Goal: Information Seeking & Learning: Compare options

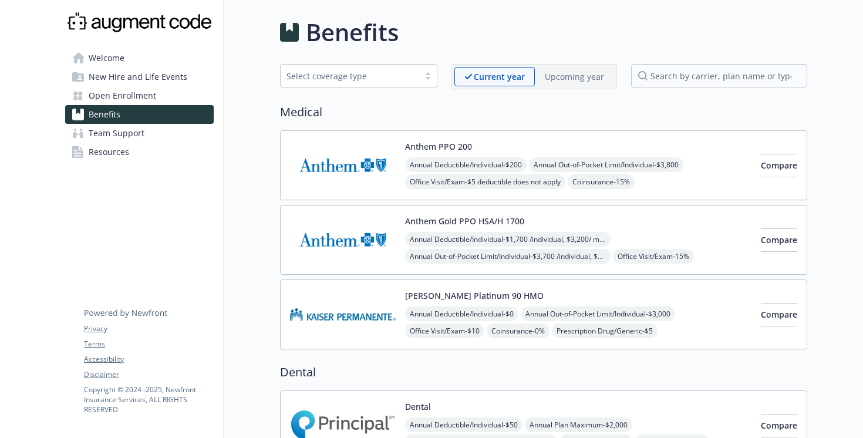
click at [580, 75] on p "Upcoming year" at bounding box center [574, 76] width 59 height 12
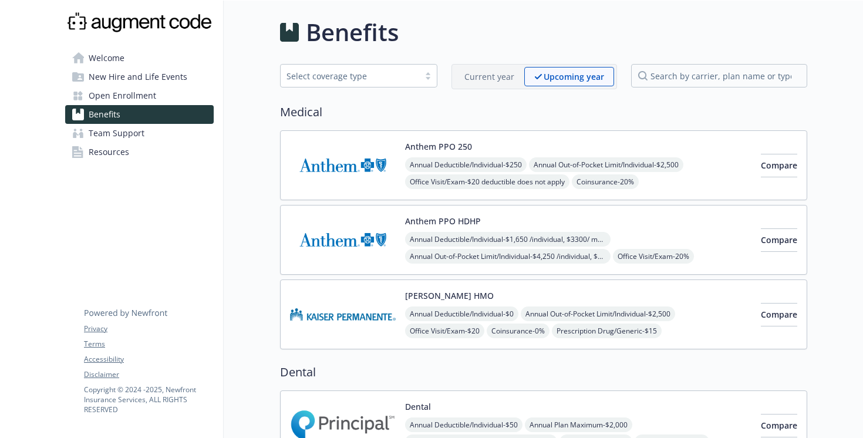
click at [497, 79] on p "Current year" at bounding box center [490, 76] width 50 height 12
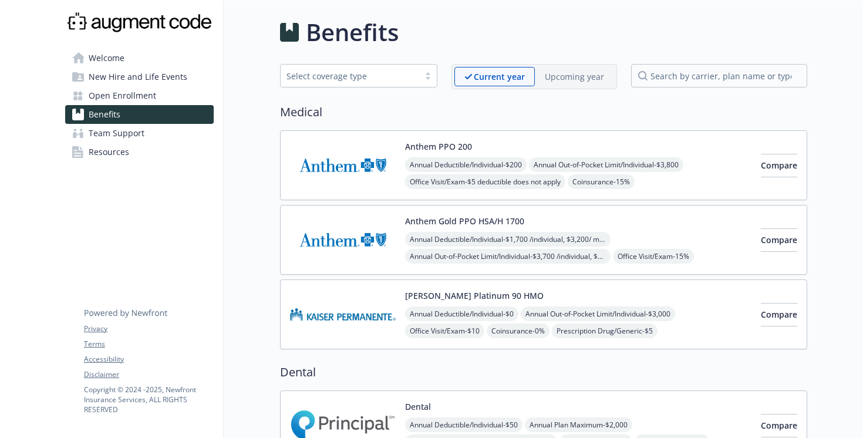
click at [559, 79] on p "Upcoming year" at bounding box center [574, 76] width 59 height 12
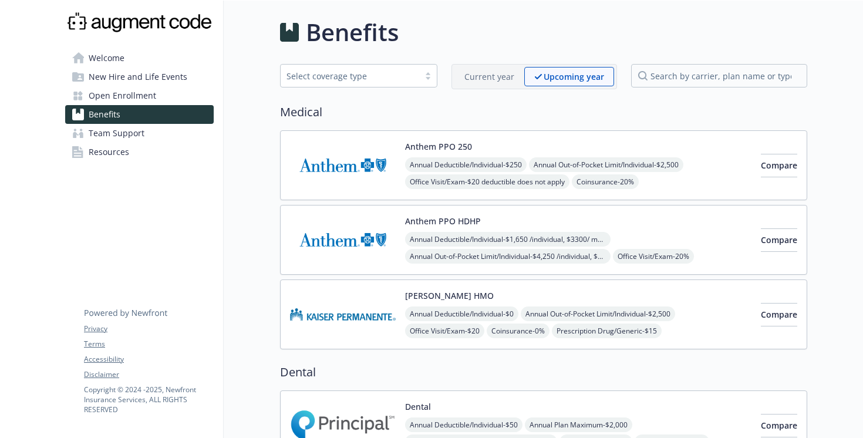
click at [430, 67] on div "Select coverage type" at bounding box center [358, 75] width 157 height 23
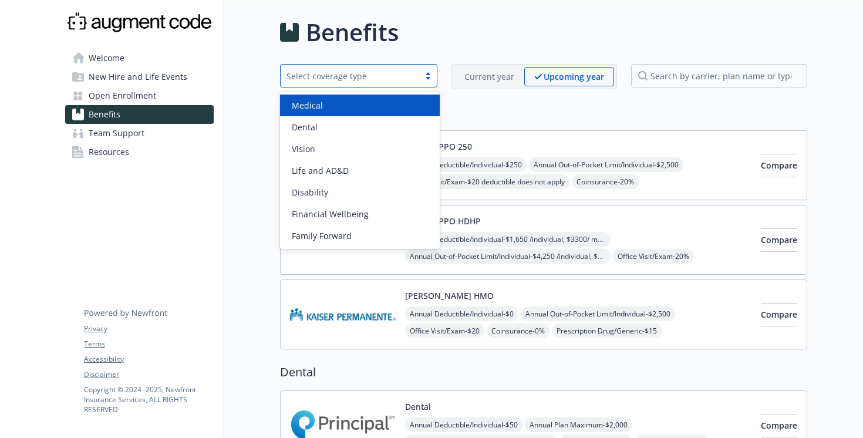
click at [482, 82] on p "Current year" at bounding box center [490, 76] width 50 height 12
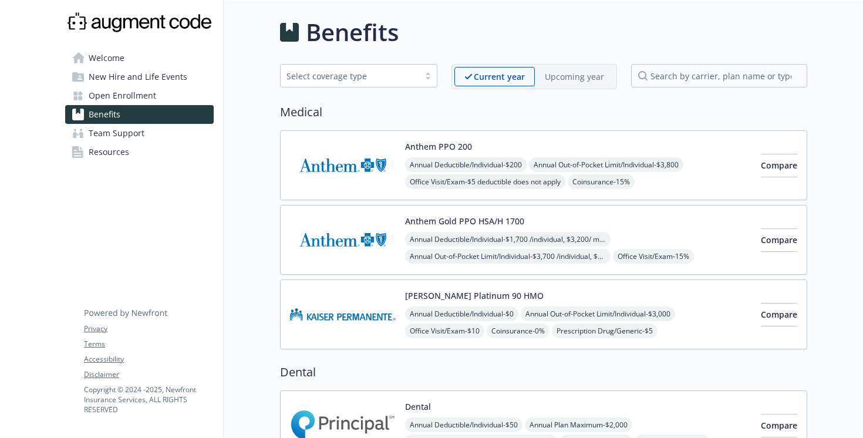
click at [566, 75] on p "Upcoming year" at bounding box center [574, 76] width 59 height 12
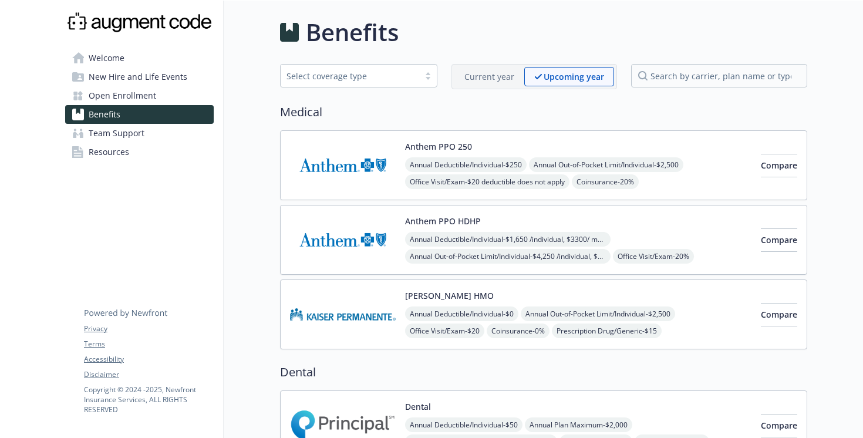
click at [499, 81] on p "Current year" at bounding box center [490, 76] width 50 height 12
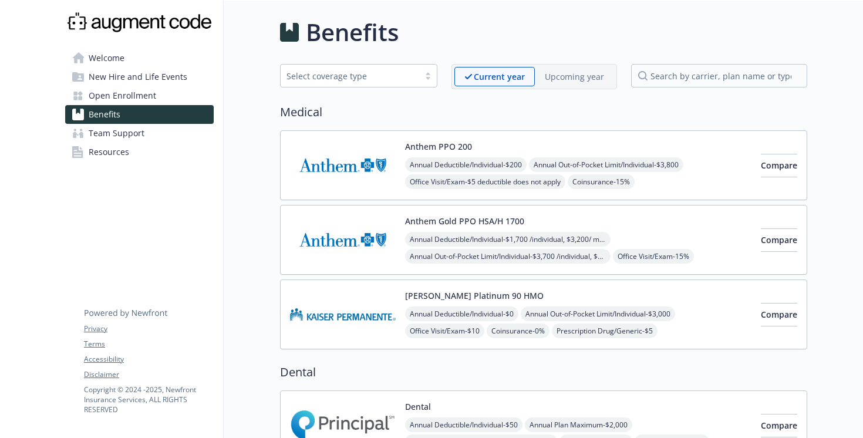
click at [588, 82] on p "Upcoming year" at bounding box center [574, 76] width 59 height 12
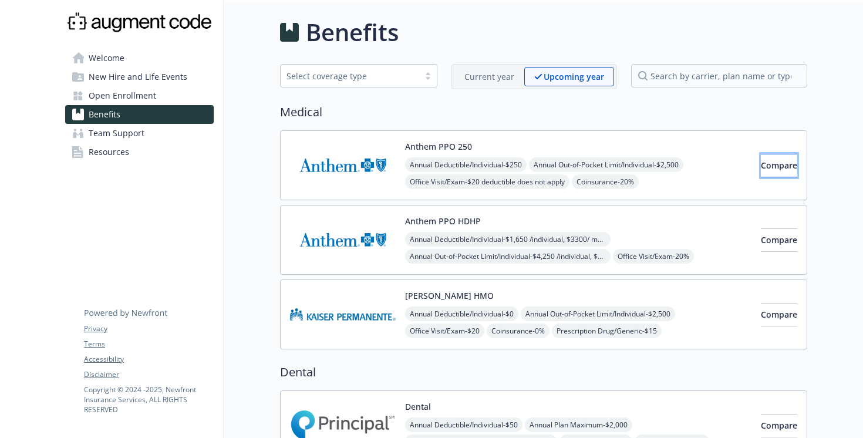
click at [761, 171] on button "Compare" at bounding box center [779, 165] width 36 height 23
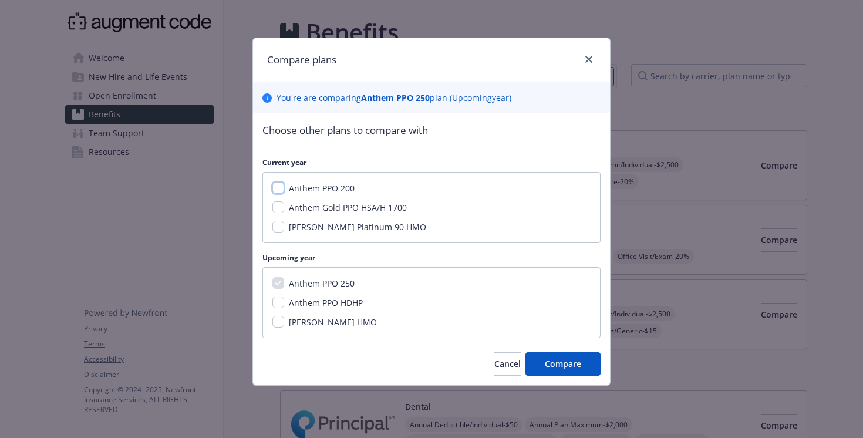
click at [277, 187] on input "Anthem PPO 200" at bounding box center [279, 188] width 12 height 12
checkbox input "true"
click at [566, 366] on span "Compare" at bounding box center [563, 363] width 36 height 11
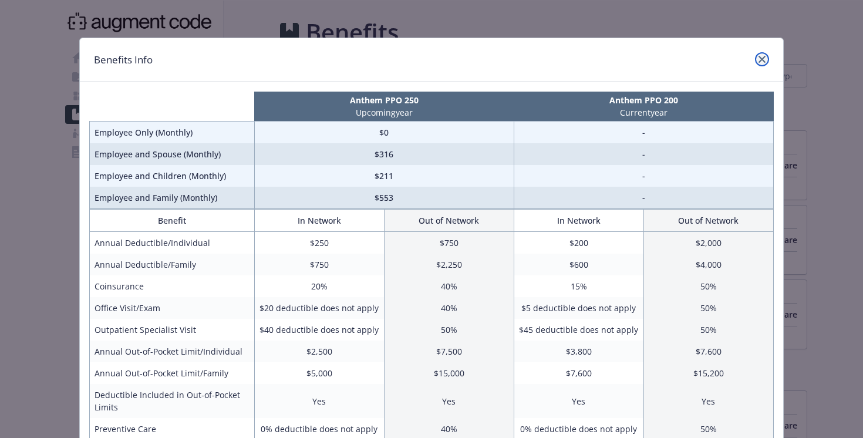
click at [763, 59] on icon "close" at bounding box center [762, 59] width 7 height 7
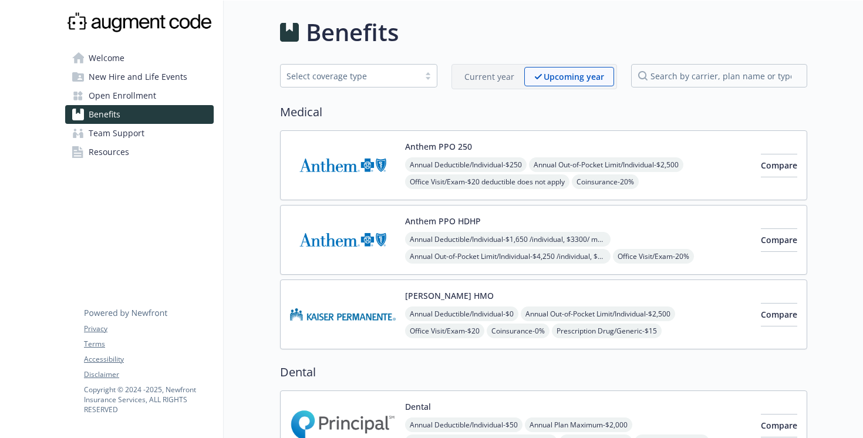
click at [335, 169] on img at bounding box center [343, 165] width 106 height 50
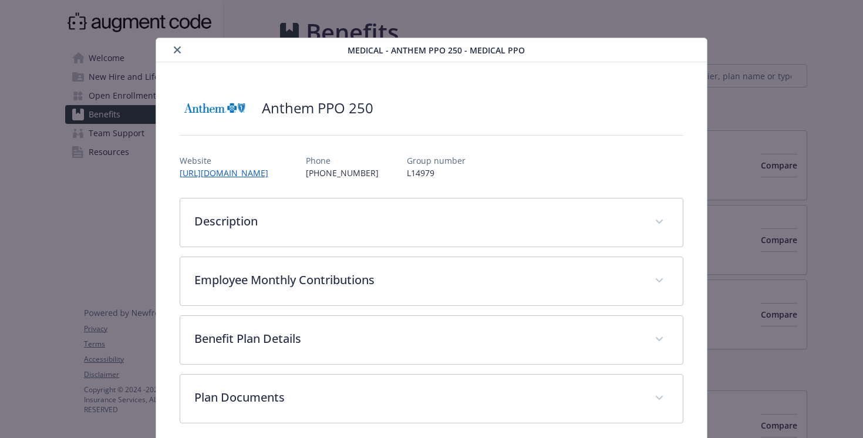
click at [174, 49] on icon "close" at bounding box center [177, 49] width 7 height 7
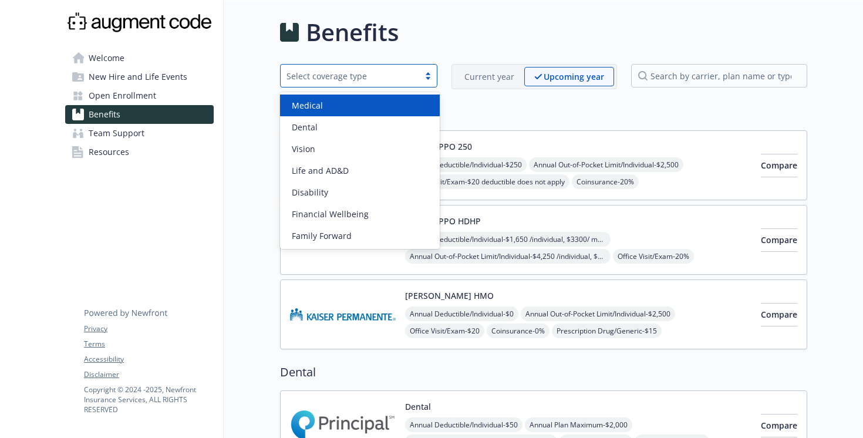
click at [409, 75] on div "Select coverage type" at bounding box center [350, 76] width 127 height 12
click at [371, 116] on div "Medical" at bounding box center [360, 106] width 160 height 22
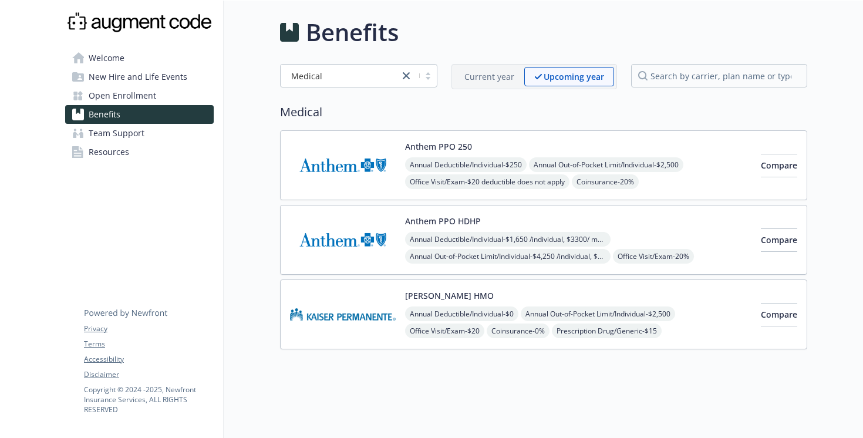
click at [487, 83] on div "Current year" at bounding box center [490, 76] width 70 height 19
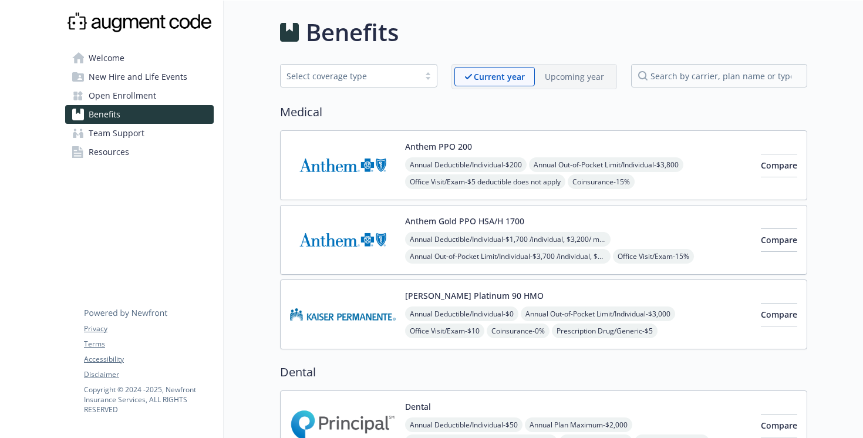
click at [572, 69] on div "Upcoming year" at bounding box center [574, 76] width 79 height 19
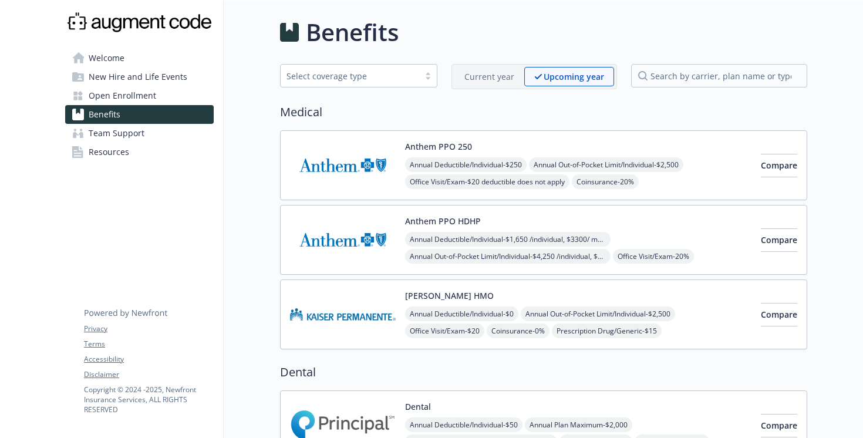
click at [494, 73] on p "Current year" at bounding box center [490, 76] width 50 height 12
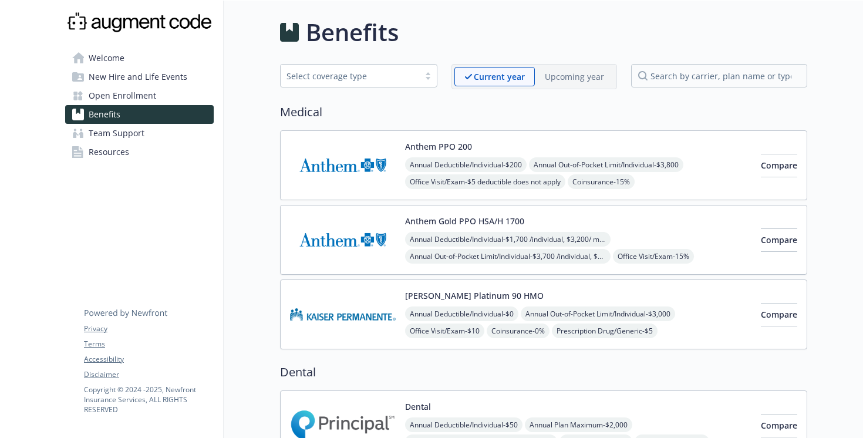
click at [116, 96] on span "Open Enrollment" at bounding box center [123, 95] width 68 height 19
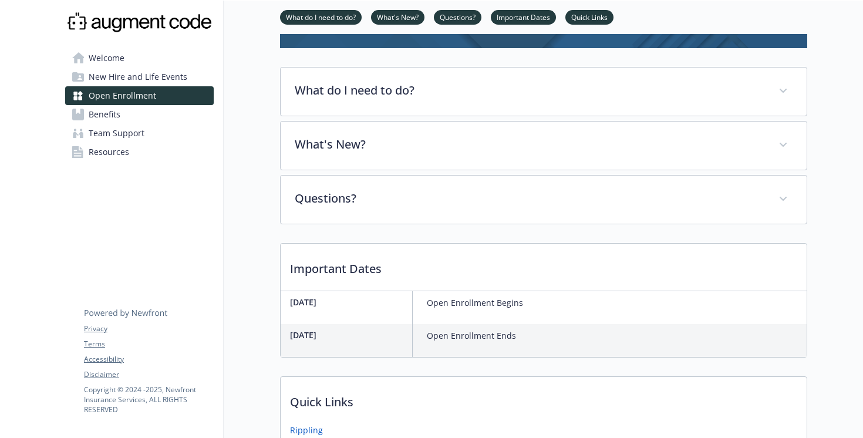
scroll to position [109, 0]
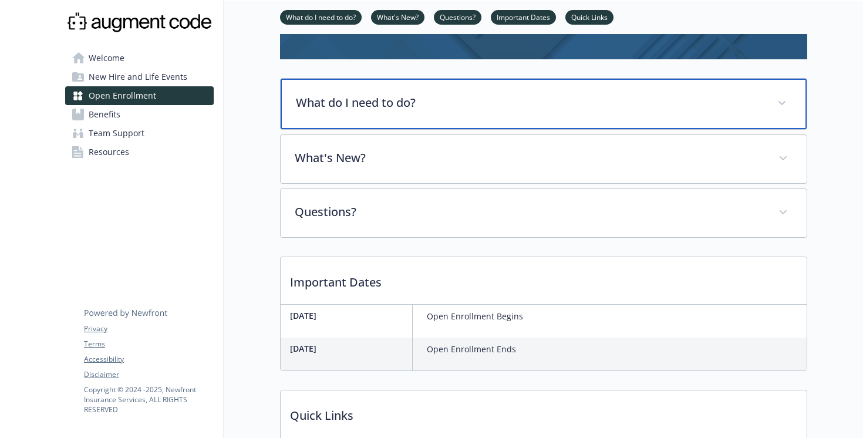
click at [517, 97] on p "What do I need to do?" at bounding box center [529, 103] width 467 height 18
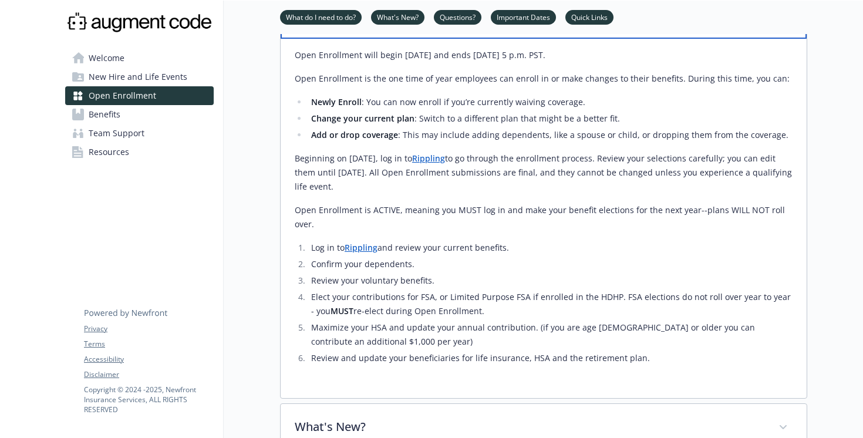
scroll to position [201, 0]
